Goal: Communication & Community: Participate in discussion

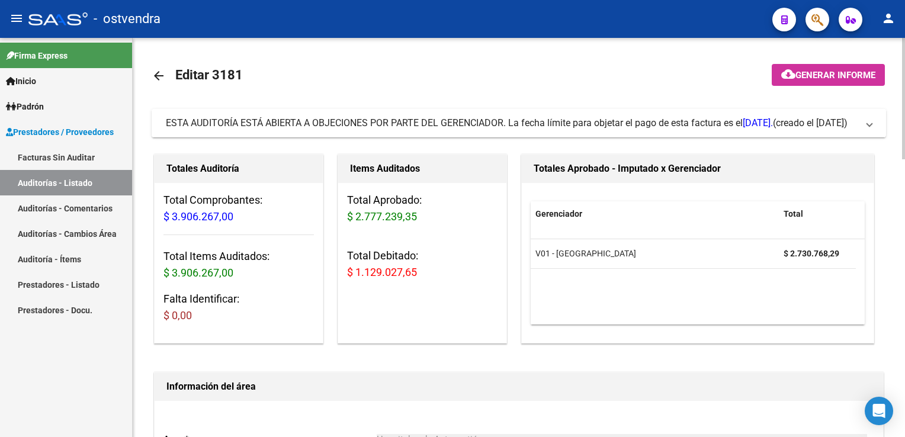
click at [878, 129] on mat-expansion-panel-header "ESTA AUDITORÍA ESTÁ ABIERTA A OBJECIONES POR PARTE DEL GERENCIADOR. La fecha lí…" at bounding box center [519, 123] width 734 height 28
click at [863, 124] on span "ESTA AUDITORÍA ESTÁ ABIERTA A OBJECIONES POR PARTE DEL GERENCIADOR. La fecha lí…" at bounding box center [516, 123] width 701 height 13
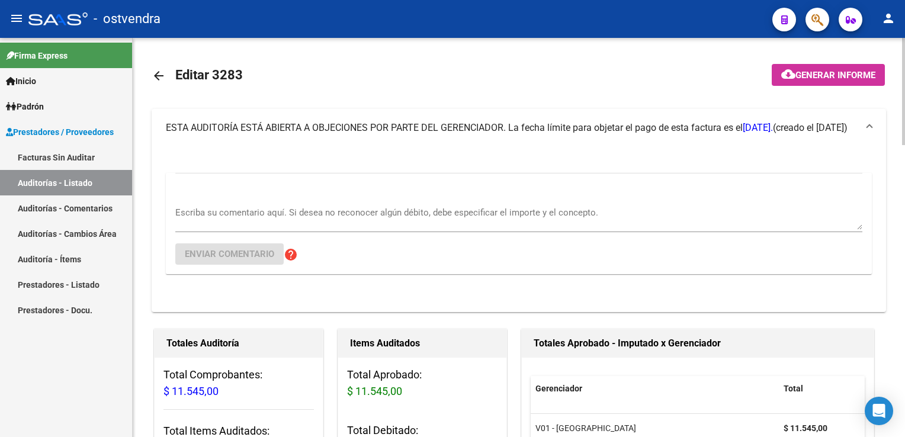
click at [314, 201] on div "Escriba su comentario aquí. Si desea no reconocer algún débito, debe especifica…" at bounding box center [518, 214] width 687 height 36
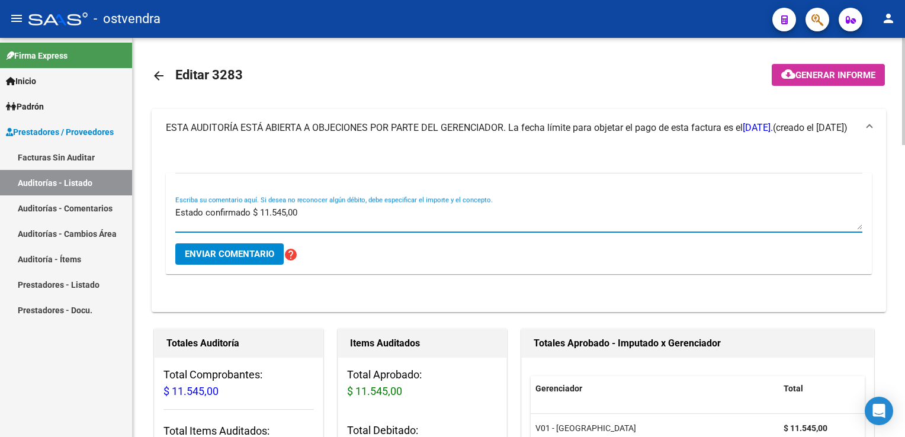
type textarea "Estado confirmado $ 11.545,00"
click at [253, 249] on span "Enviar comentario" at bounding box center [229, 254] width 89 height 11
